Goal: Task Accomplishment & Management: Manage account settings

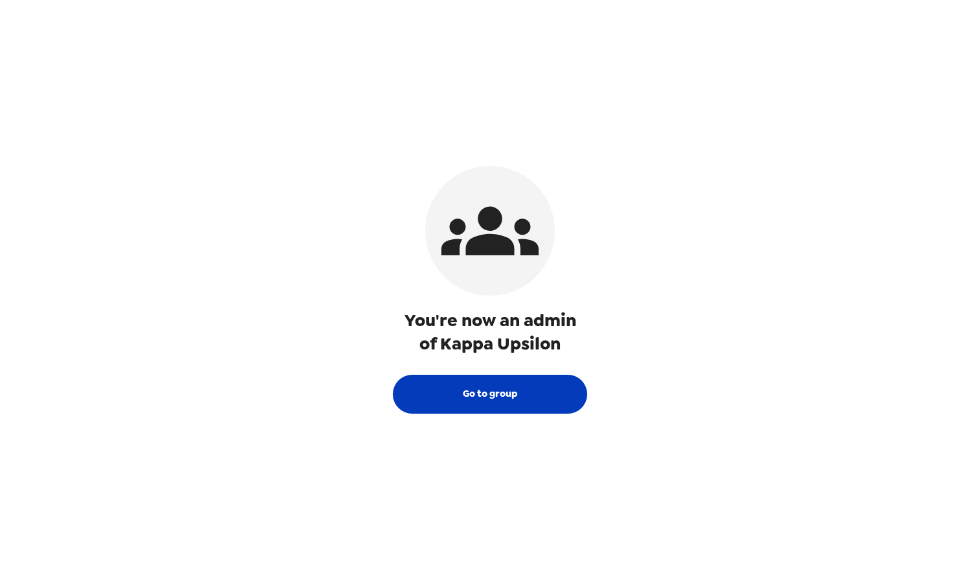
click at [535, 395] on button "Go to group" at bounding box center [490, 394] width 194 height 39
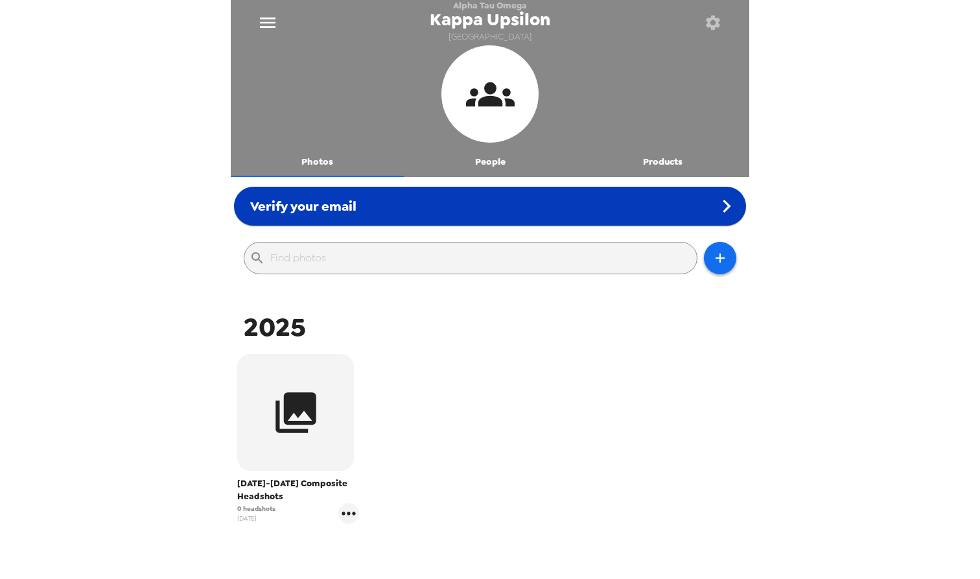
click at [471, 199] on div "Verify your email" at bounding box center [490, 206] width 512 height 39
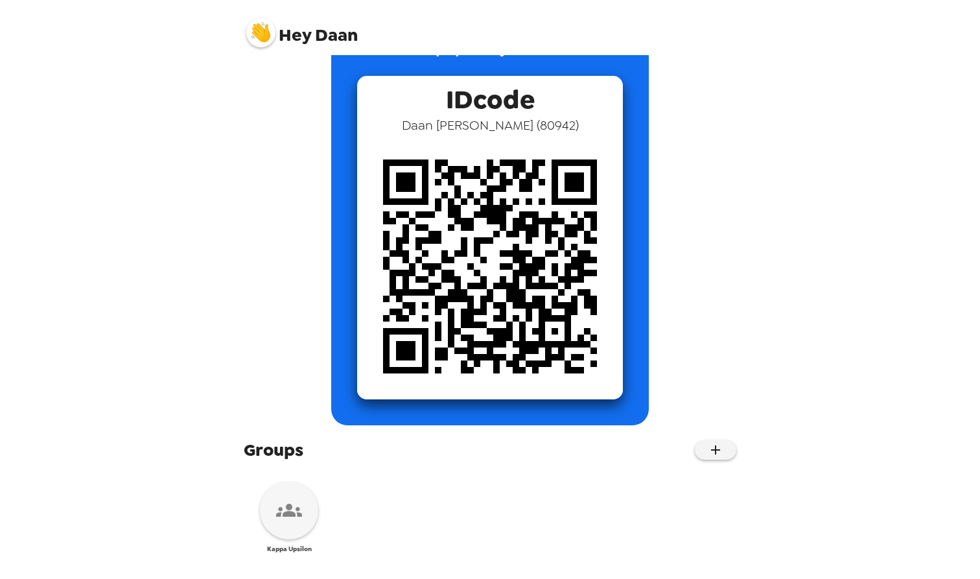
scroll to position [58, 0]
click at [314, 516] on div at bounding box center [289, 510] width 58 height 58
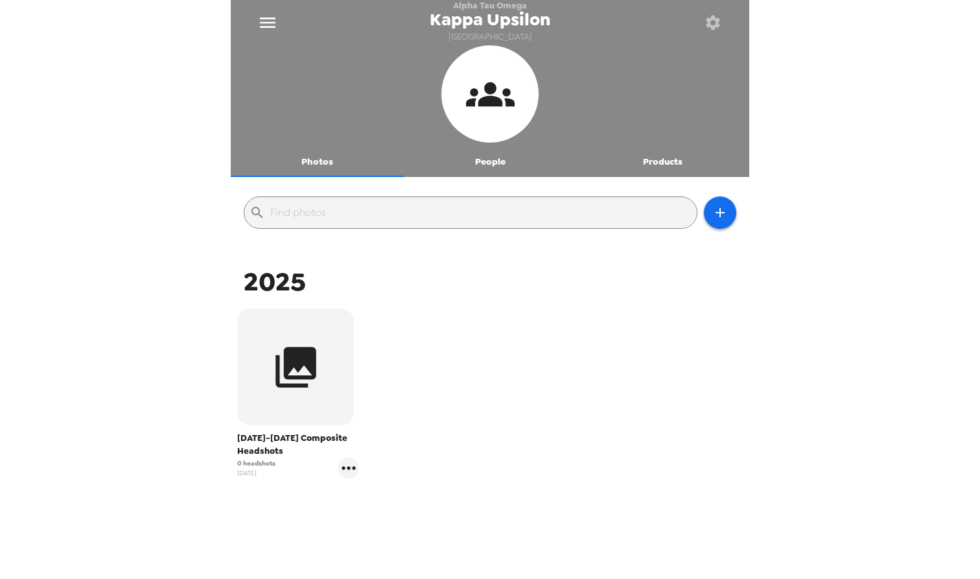
click at [648, 172] on button "Products" at bounding box center [662, 161] width 173 height 31
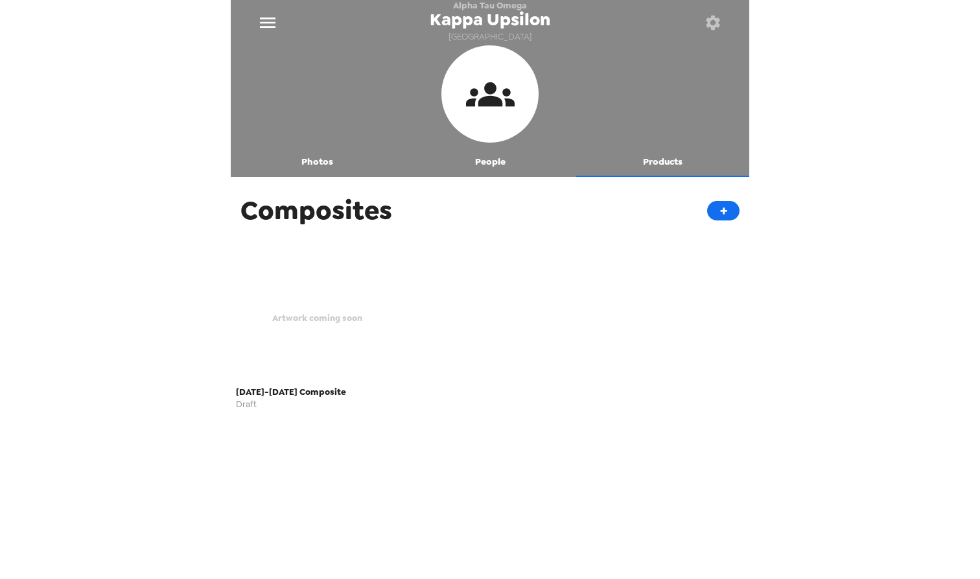
click at [360, 163] on button "Photos" at bounding box center [317, 161] width 173 height 31
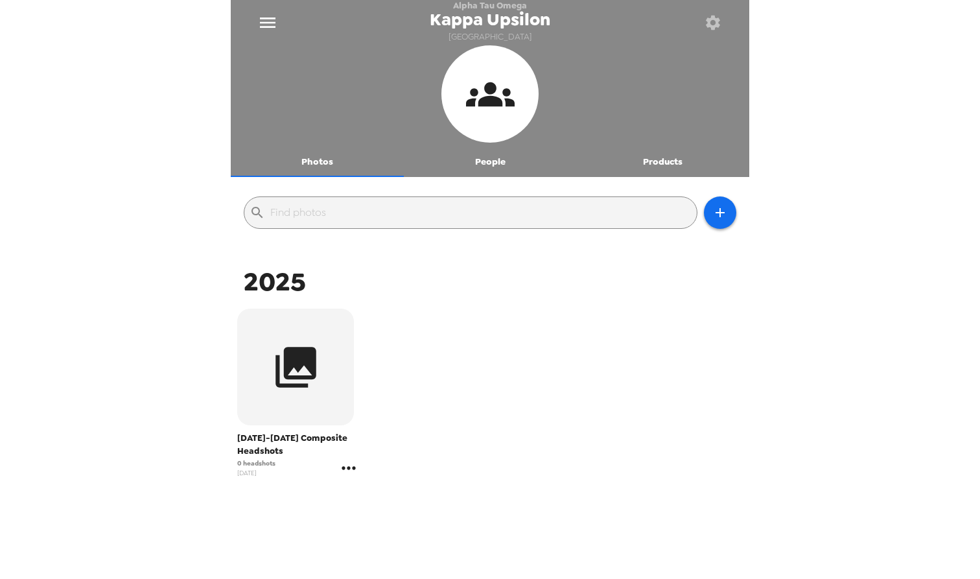
click at [346, 468] on icon "gallery menu" at bounding box center [348, 468] width 21 height 21
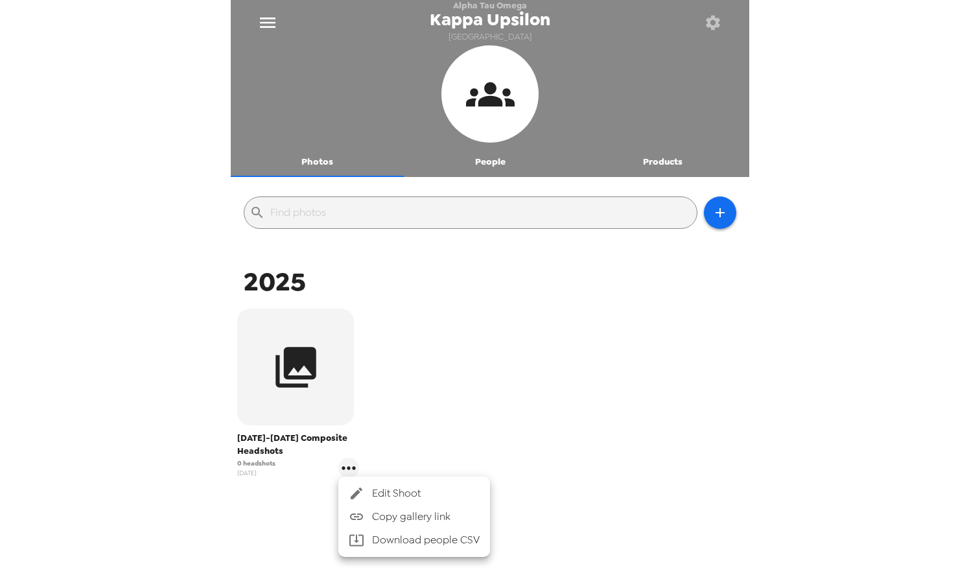
click at [373, 441] on div at bounding box center [490, 289] width 980 height 579
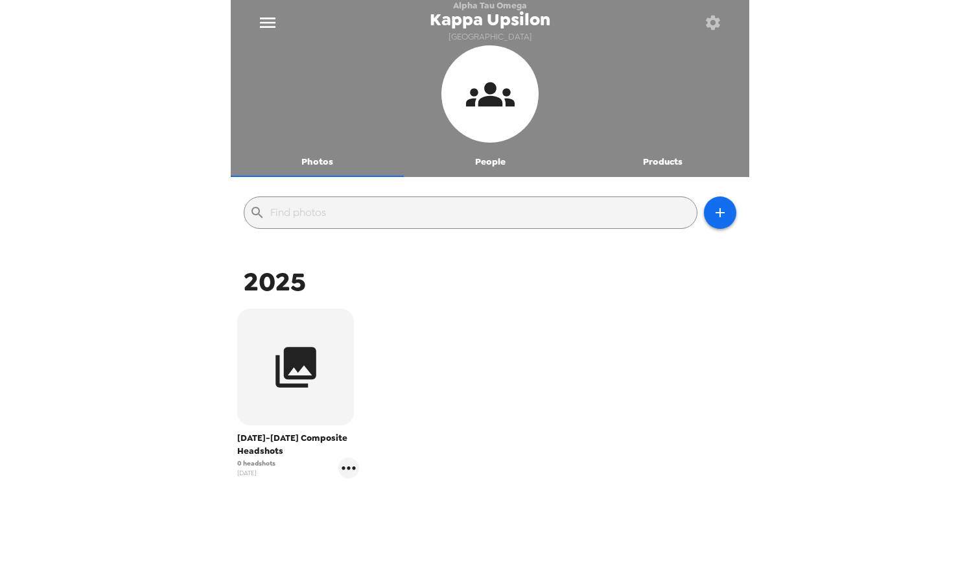
click at [468, 168] on button "People" at bounding box center [490, 161] width 173 height 31
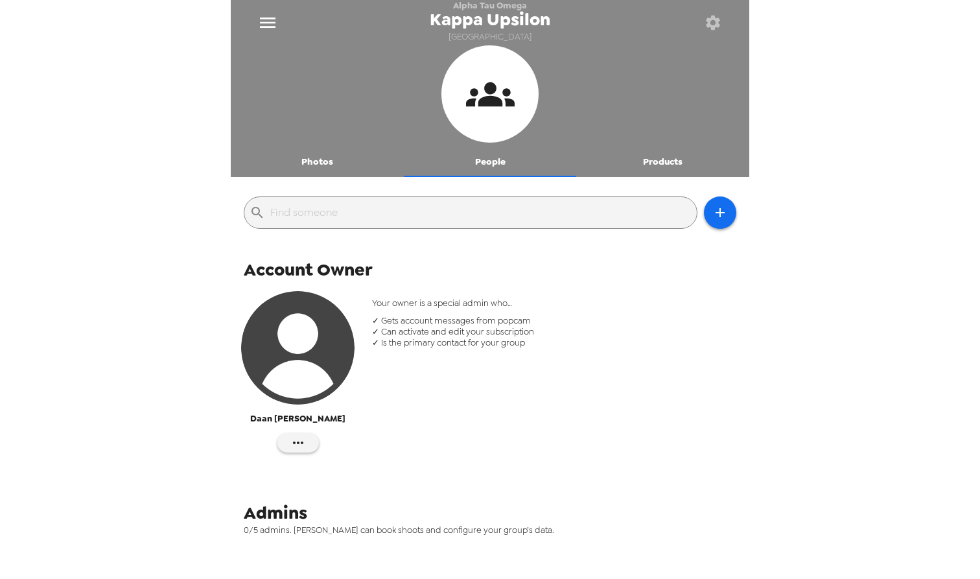
click at [277, 11] on button "menu" at bounding box center [267, 23] width 42 height 42
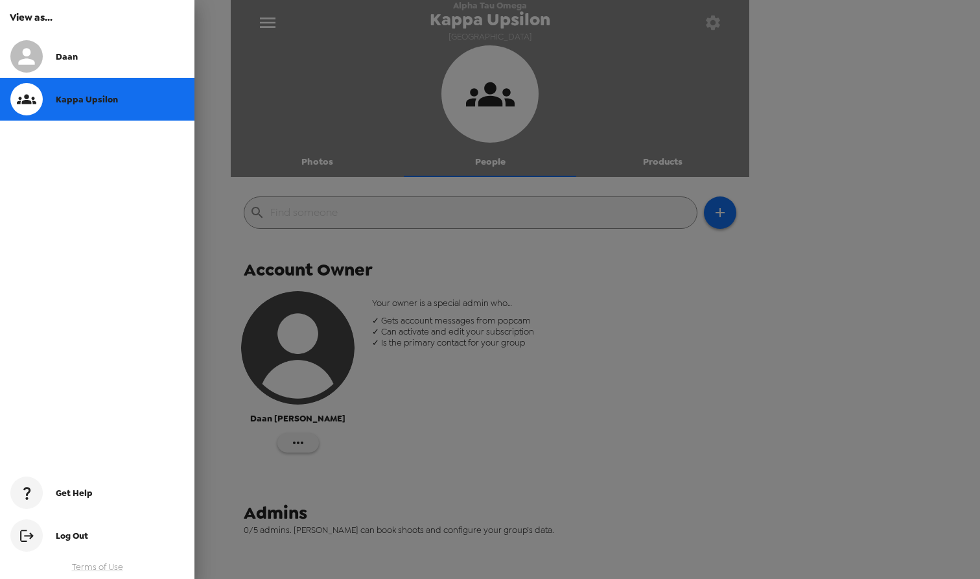
click at [279, 18] on div at bounding box center [490, 289] width 980 height 579
